Goal: Task Accomplishment & Management: Manage account settings

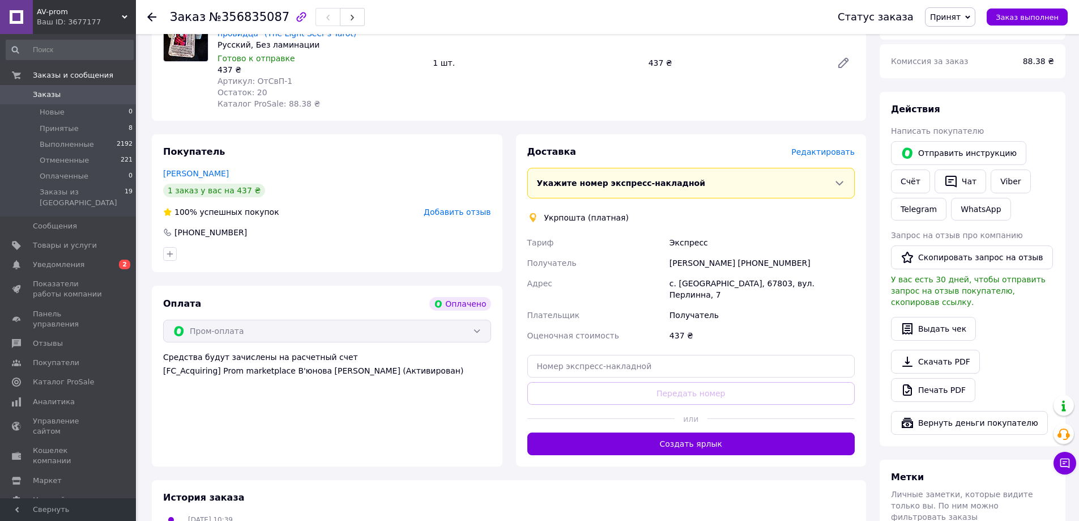
scroll to position [170, 0]
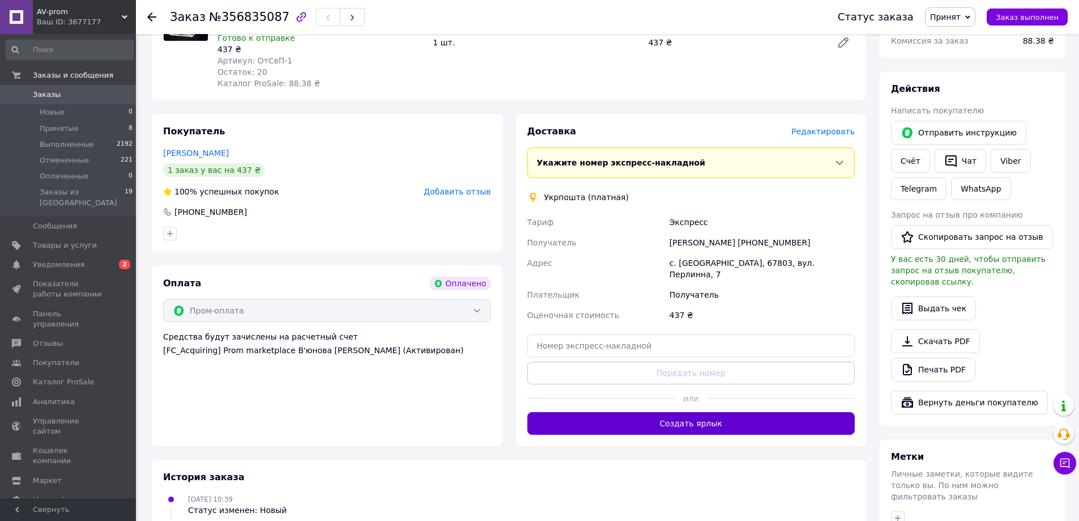
click at [695, 413] on button "Создать ярлык" at bounding box center [691, 423] width 328 height 23
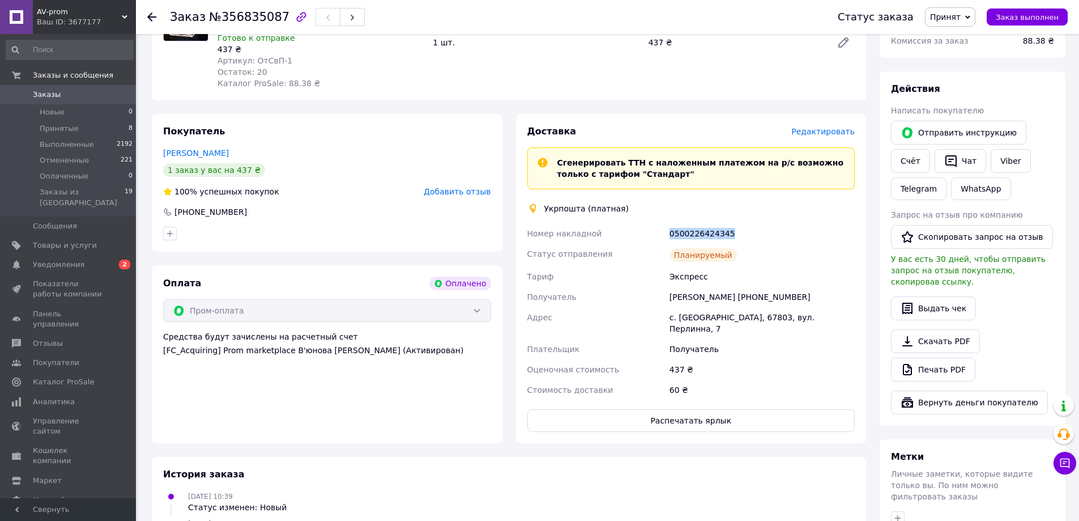
drag, startPoint x: 726, startPoint y: 236, endPoint x: 667, endPoint y: 231, distance: 58.5
click at [667, 231] on div "0500226424345" at bounding box center [762, 233] width 190 height 20
copy div "0500226424345"
click at [152, 14] on use at bounding box center [151, 16] width 9 height 9
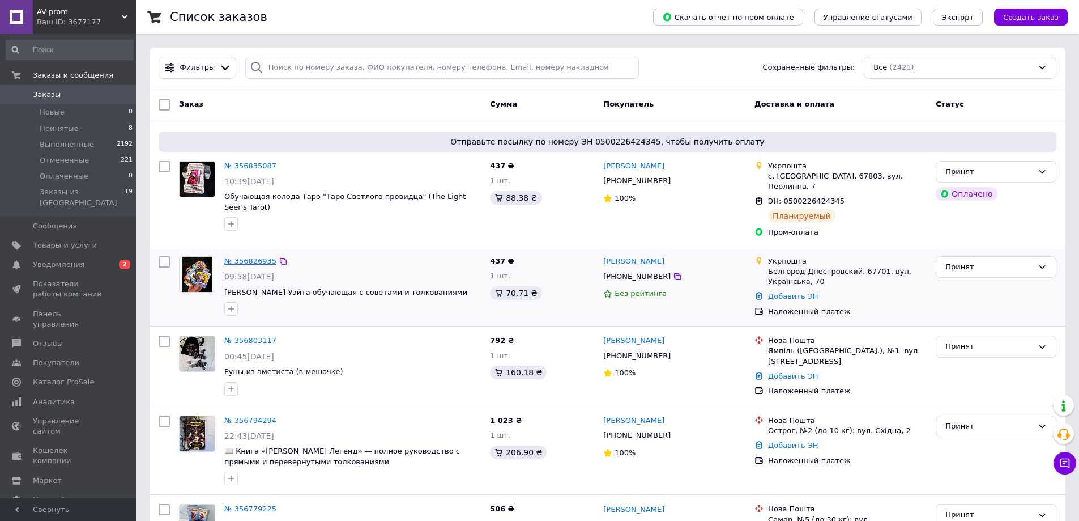
click at [241, 257] on link "№ 356826935" at bounding box center [250, 261] width 52 height 8
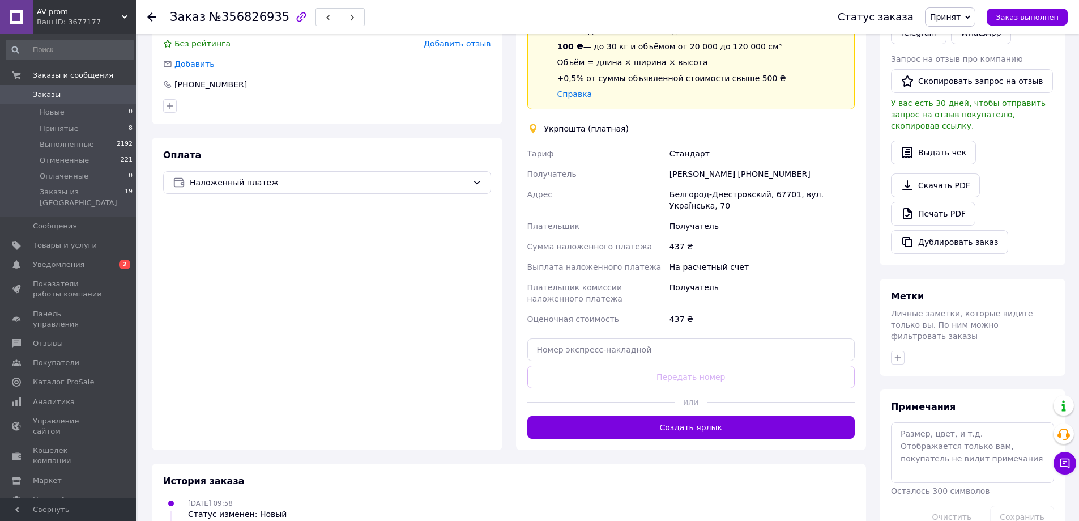
scroll to position [283, 0]
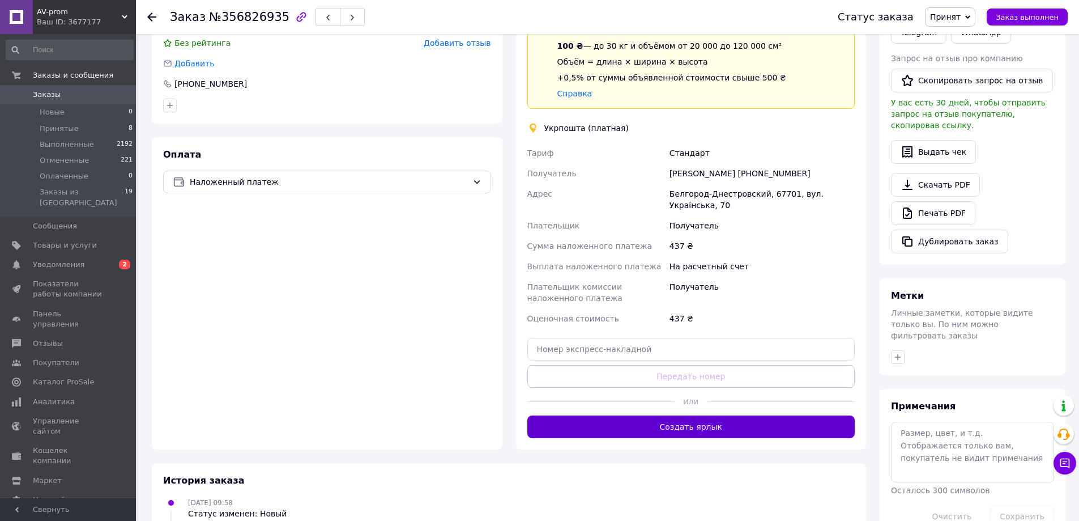
click at [687, 427] on button "Создать ярлык" at bounding box center [691, 426] width 328 height 23
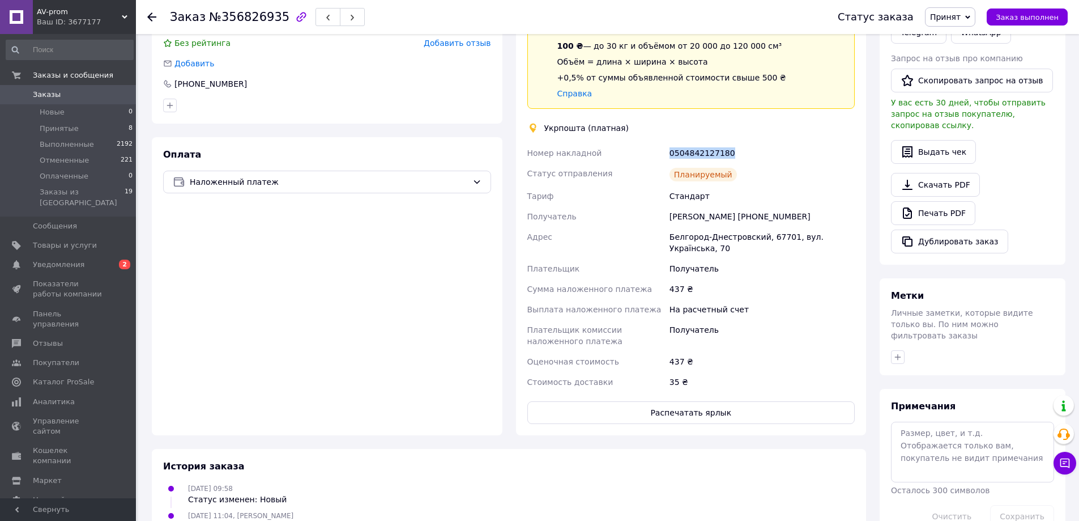
drag, startPoint x: 727, startPoint y: 155, endPoint x: 668, endPoint y: 156, distance: 58.3
click at [668, 156] on div "0504842127180" at bounding box center [762, 153] width 190 height 20
copy div "0504842127180"
click at [1064, 464] on icon at bounding box center [1064, 462] width 11 height 11
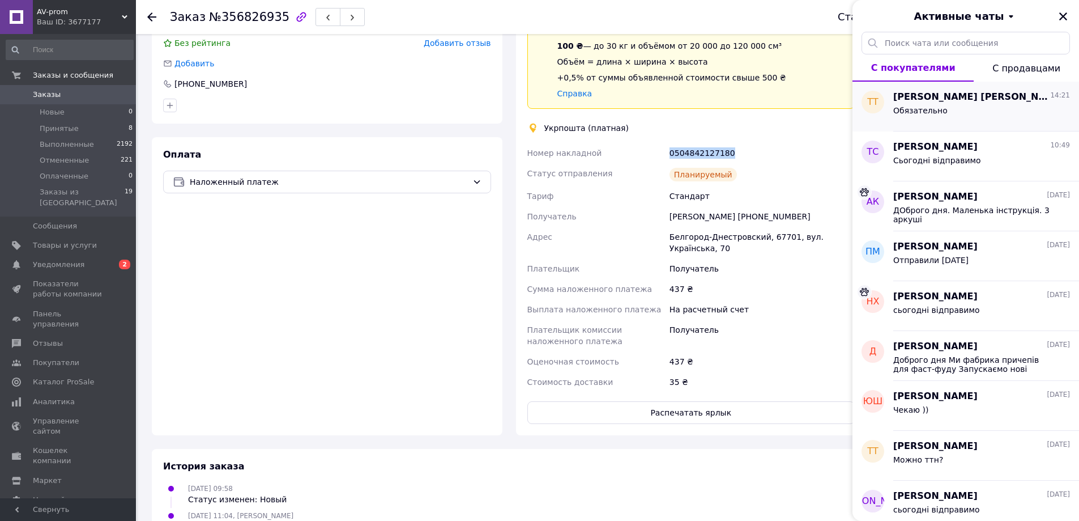
click at [931, 104] on div "Обязательно" at bounding box center [981, 113] width 177 height 18
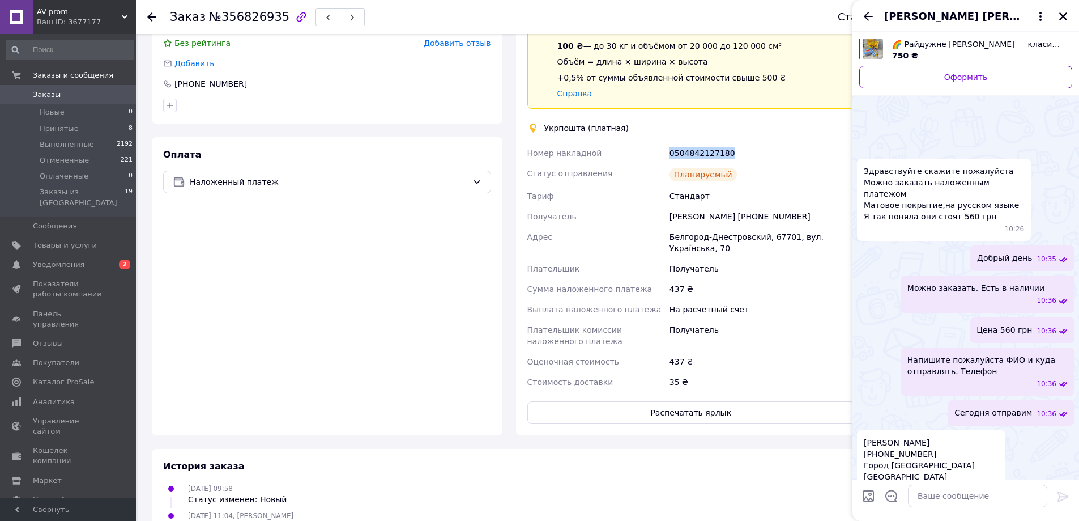
scroll to position [315, 0]
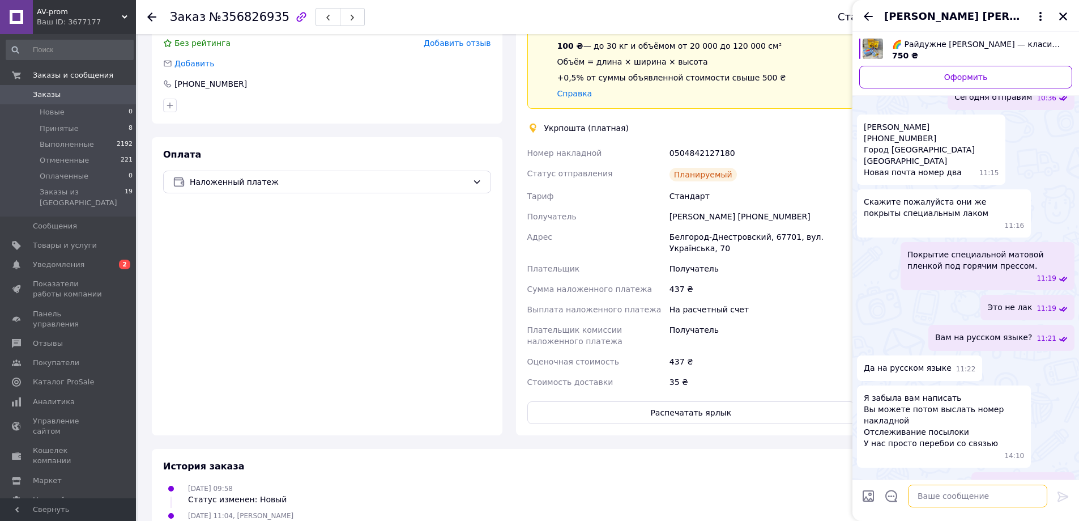
click at [963, 496] on textarea at bounding box center [977, 495] width 139 height 23
paste textarea "20451225156654"
type textarea "НП 20451225156654"
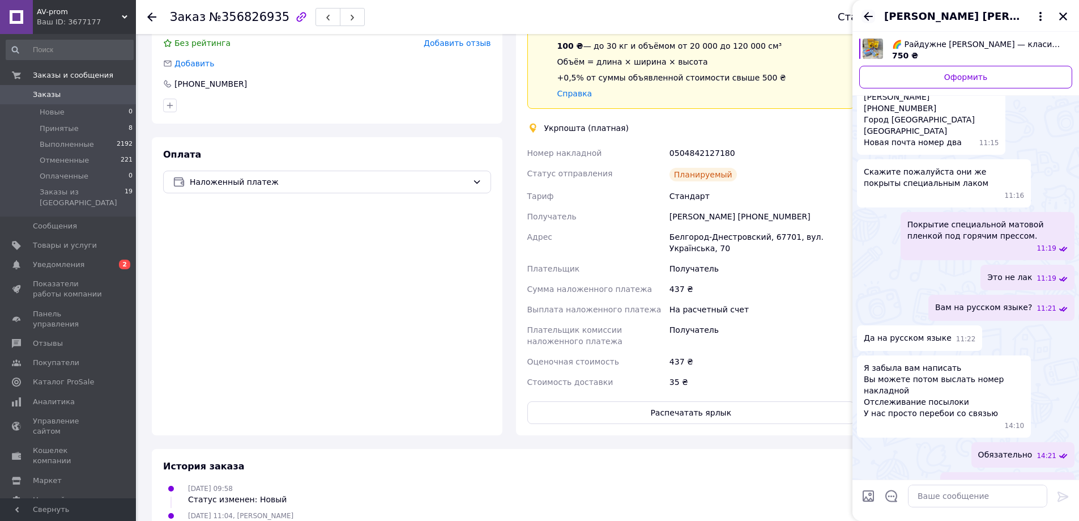
click at [869, 11] on icon "Назад" at bounding box center [868, 17] width 14 height 14
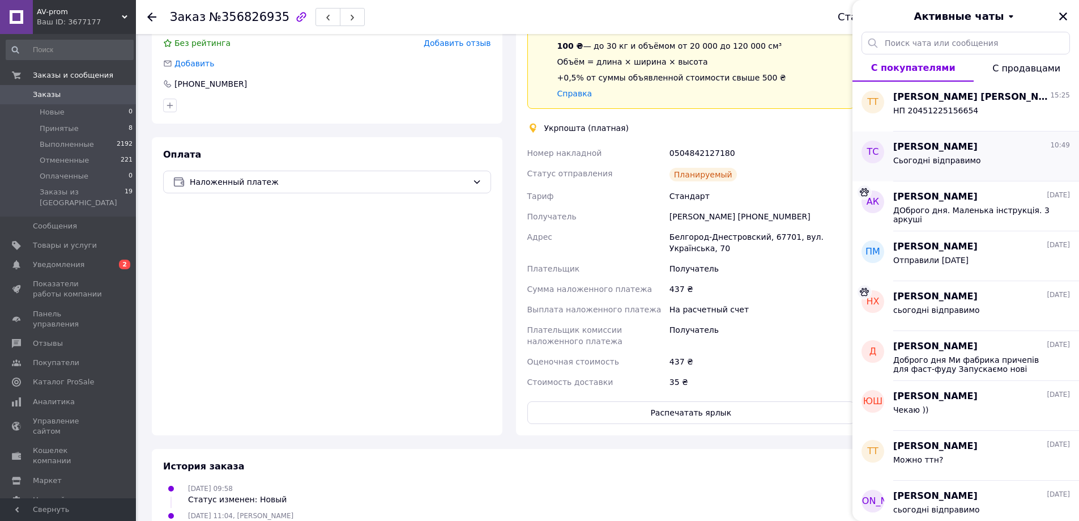
click at [967, 164] on span "Сьогодні відправимо" at bounding box center [937, 160] width 88 height 9
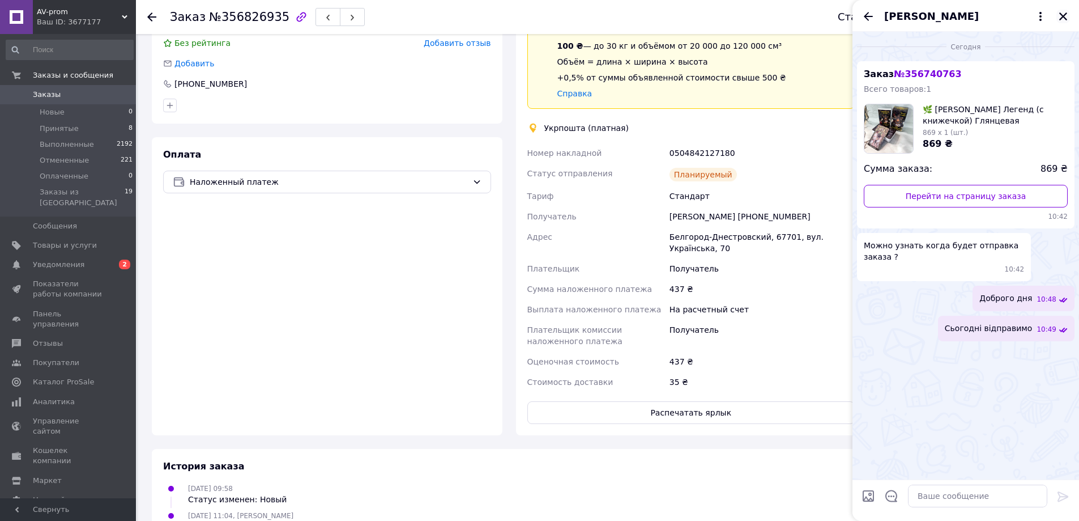
click at [1063, 18] on icon "Закрыть" at bounding box center [1063, 16] width 10 height 10
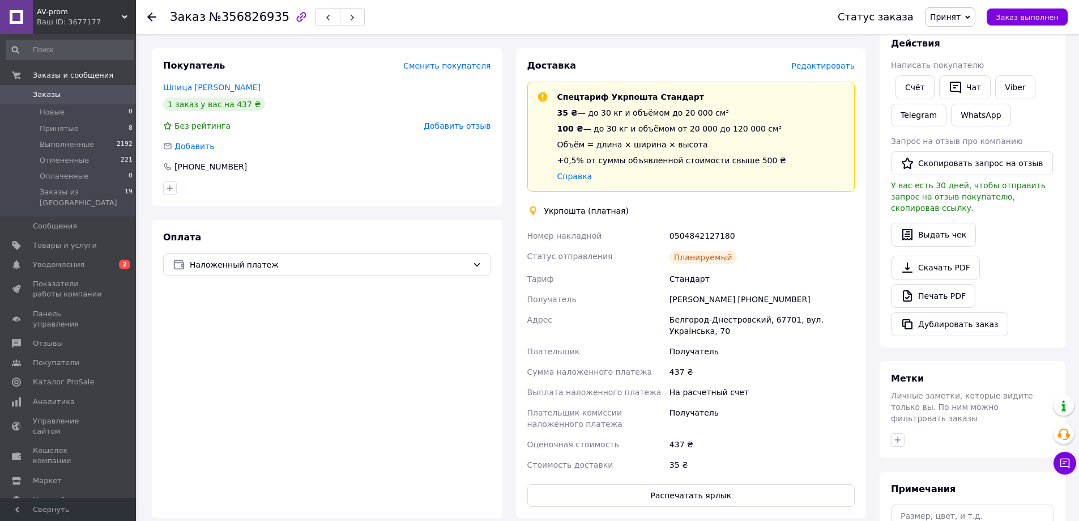
scroll to position [170, 0]
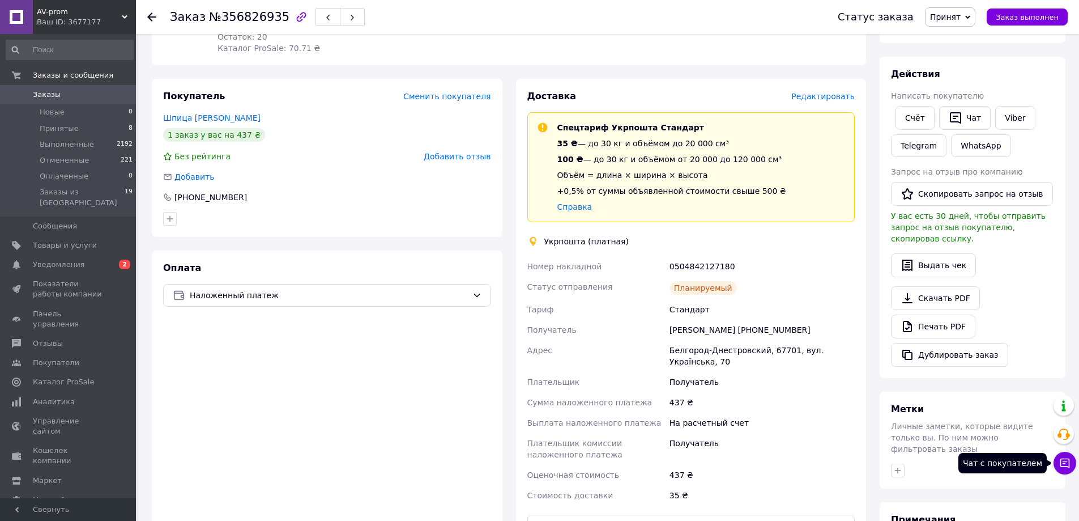
click at [1072, 459] on button "Чат с покупателем" at bounding box center [1064, 462] width 23 height 23
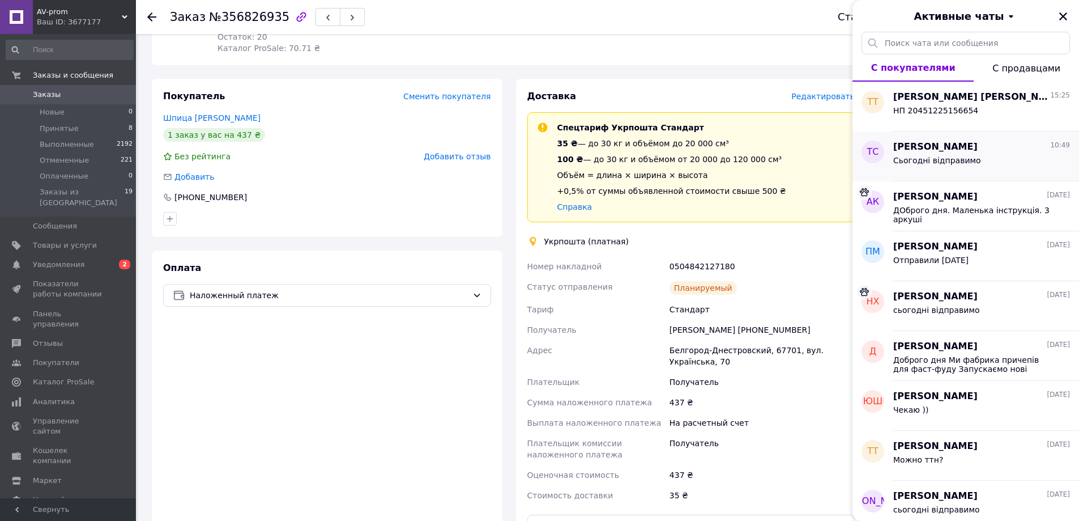
click at [939, 147] on span "[PERSON_NAME]" at bounding box center [935, 146] width 84 height 13
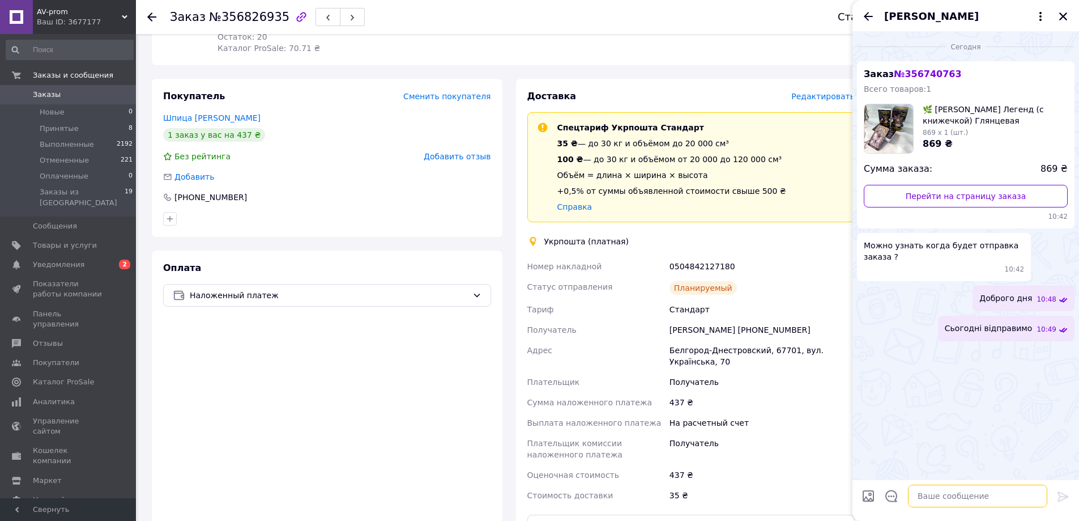
click at [928, 498] on textarea at bounding box center [977, 495] width 139 height 23
type textarea "Y"
paste textarea "20451225186012"
type textarea "НП 20451225186012"
click at [1061, 16] on icon "Закрыть" at bounding box center [1063, 16] width 10 height 10
